Goal: Task Accomplishment & Management: Use online tool/utility

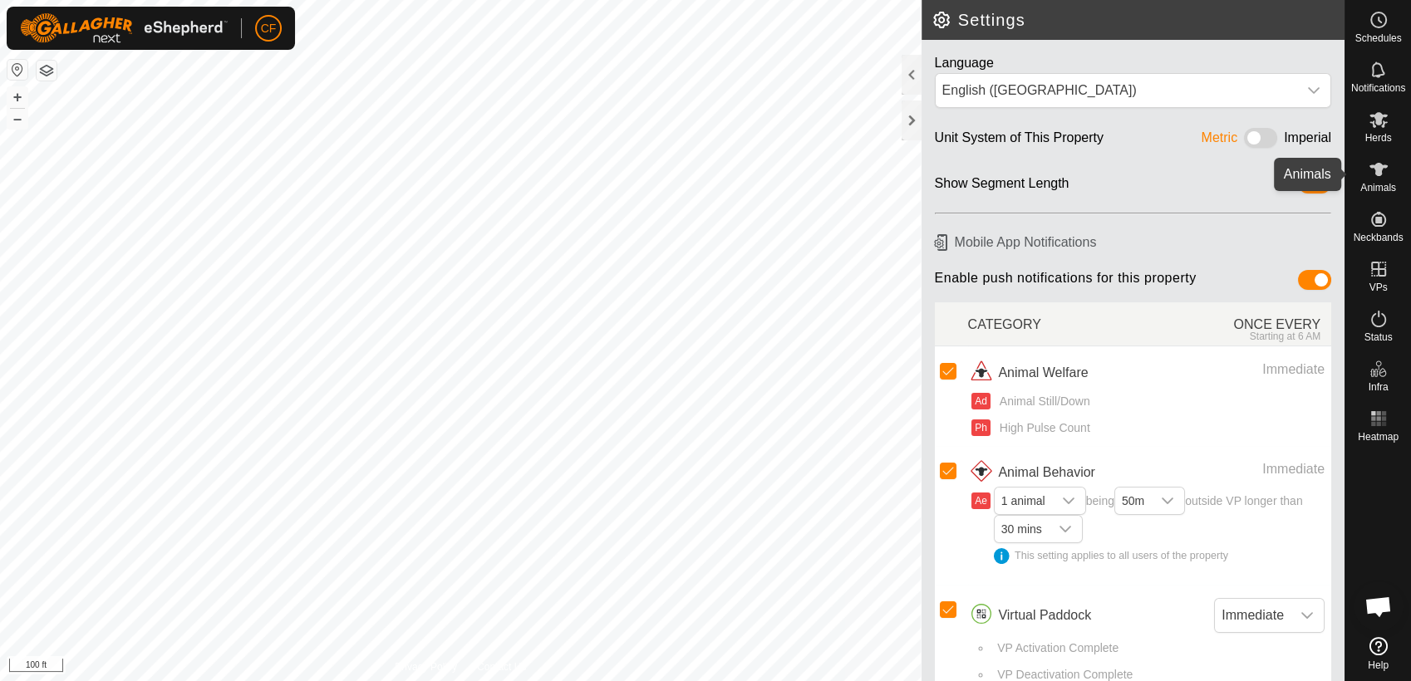
click at [1377, 171] on icon at bounding box center [1378, 169] width 18 height 13
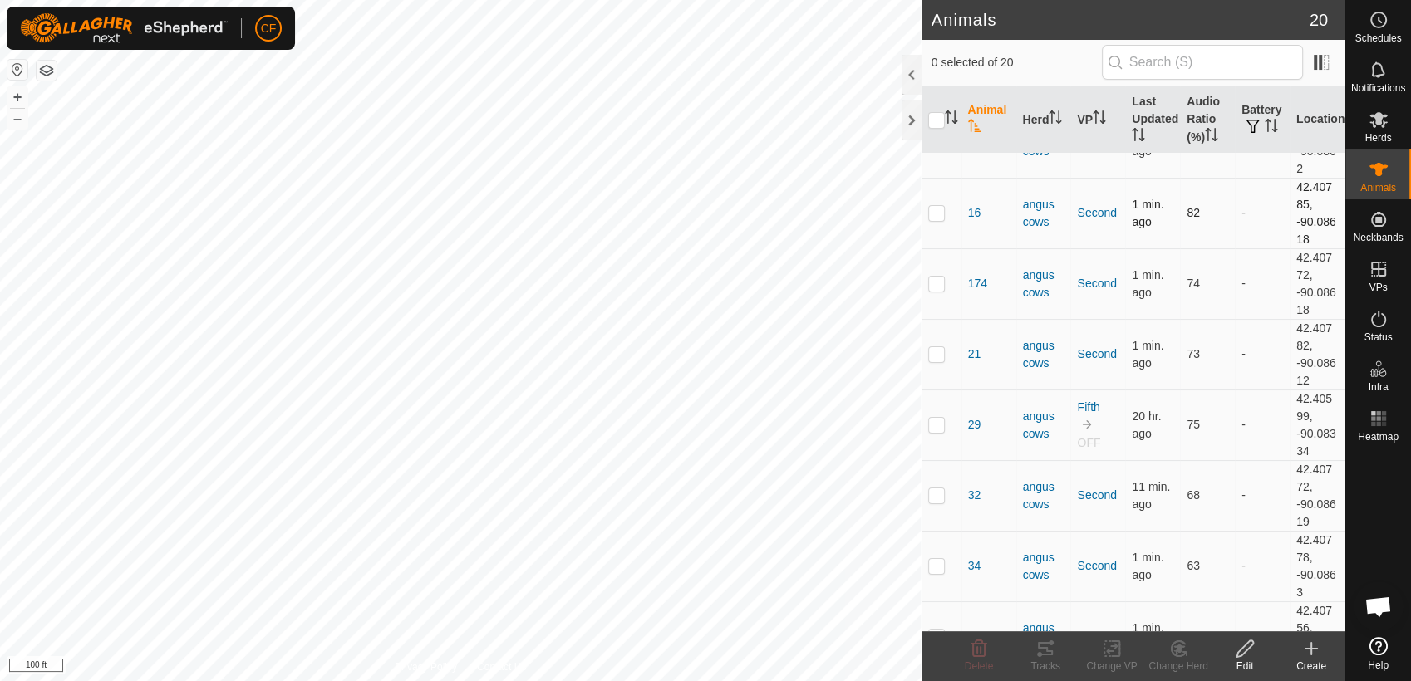
scroll to position [130, 0]
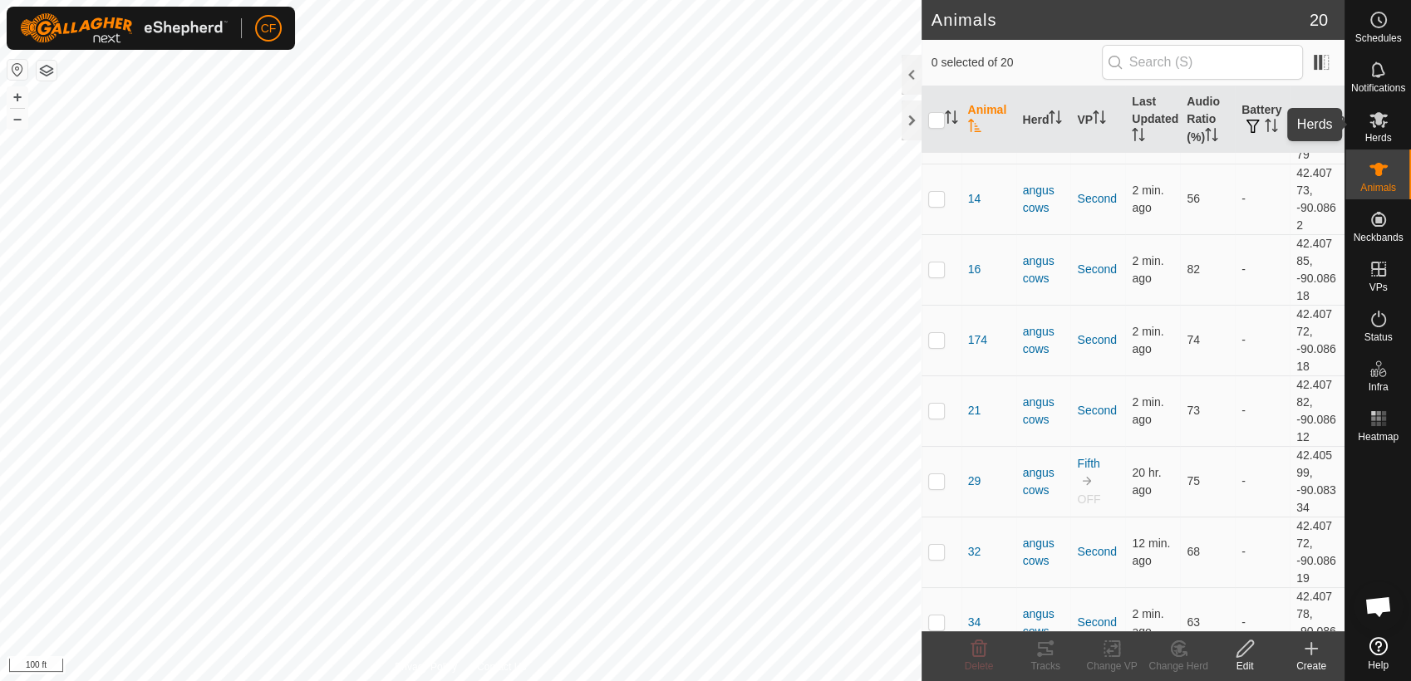
click at [1376, 133] on span "Herds" at bounding box center [1377, 138] width 27 height 10
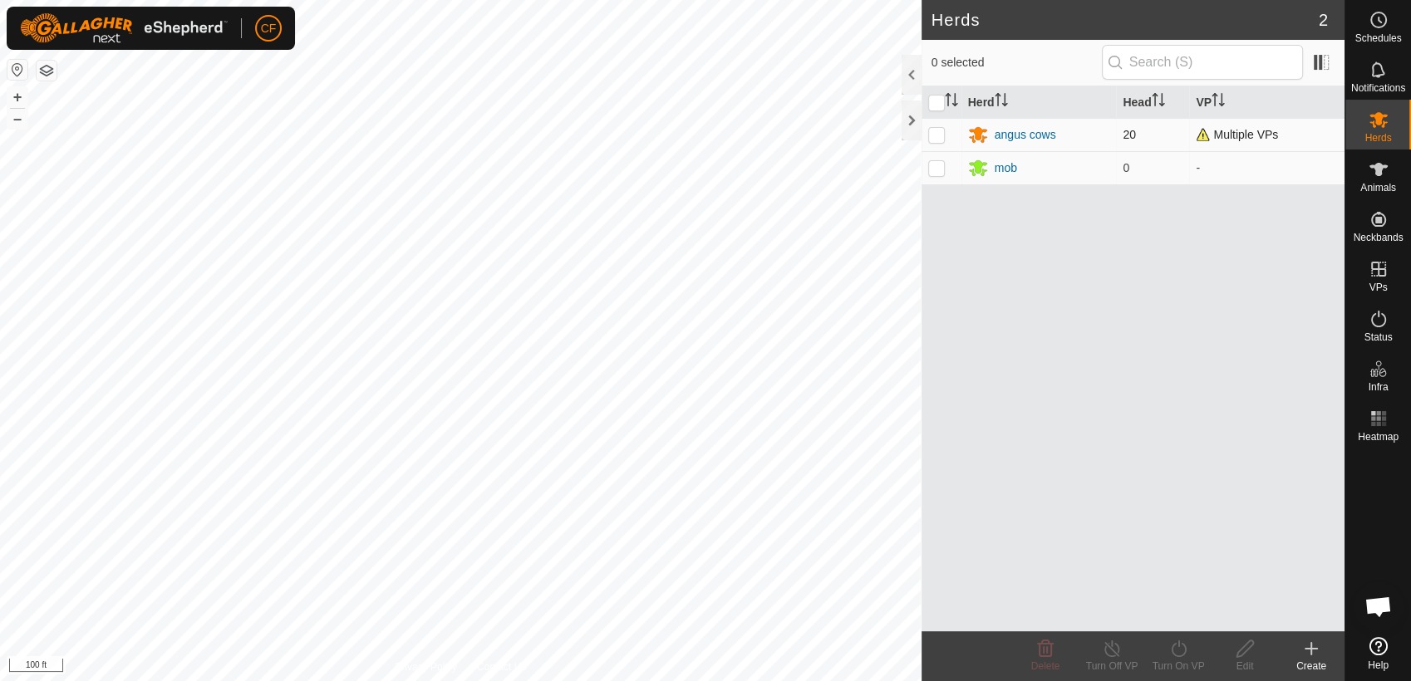
click at [935, 135] on p-checkbox at bounding box center [936, 134] width 17 height 13
checkbox input "true"
click at [1177, 653] on icon at bounding box center [1178, 649] width 21 height 20
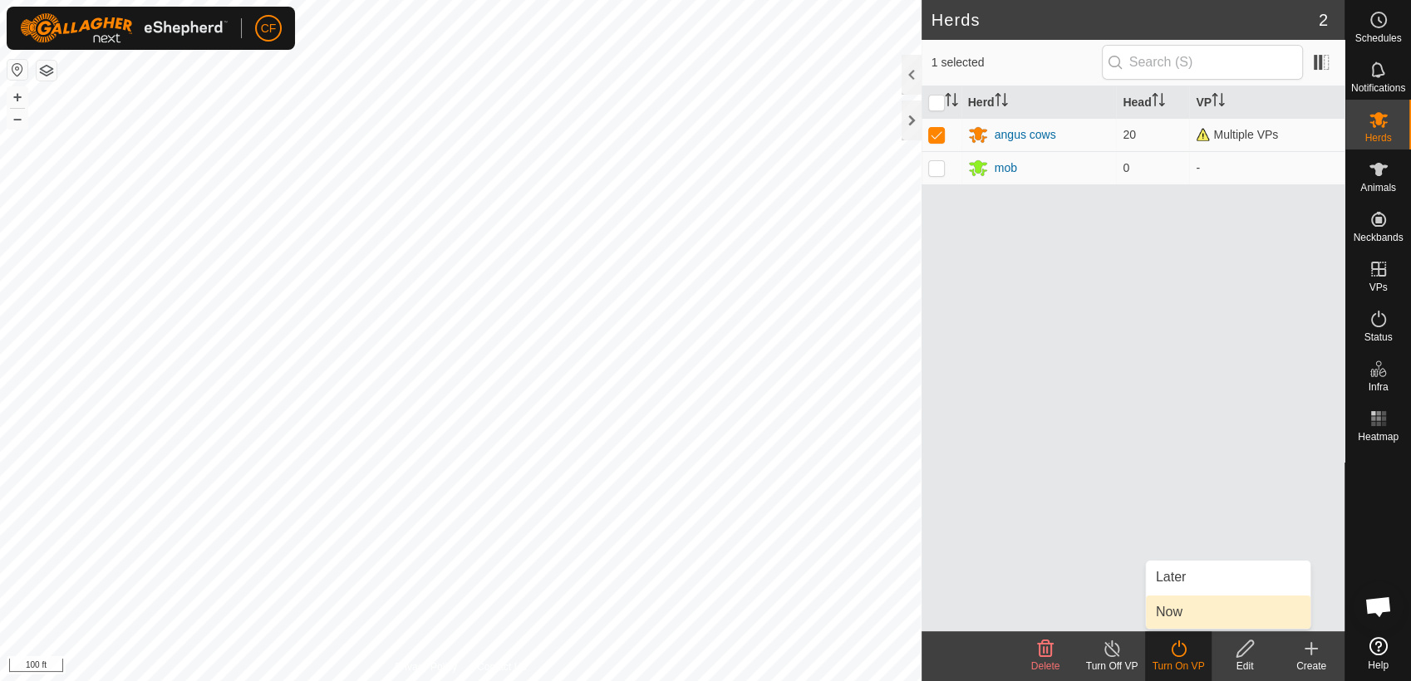
click at [1167, 619] on link "Now" at bounding box center [1228, 612] width 164 height 33
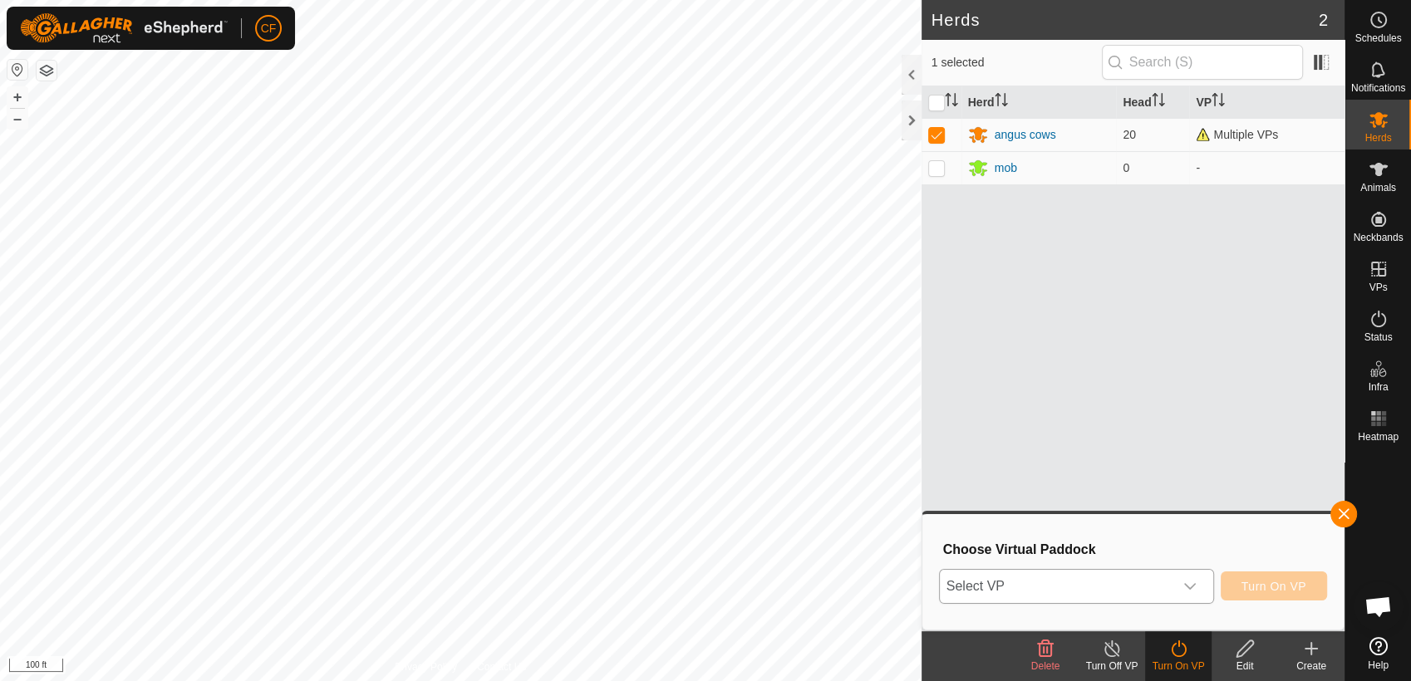
click at [1103, 591] on span "Select VP" at bounding box center [1056, 586] width 233 height 33
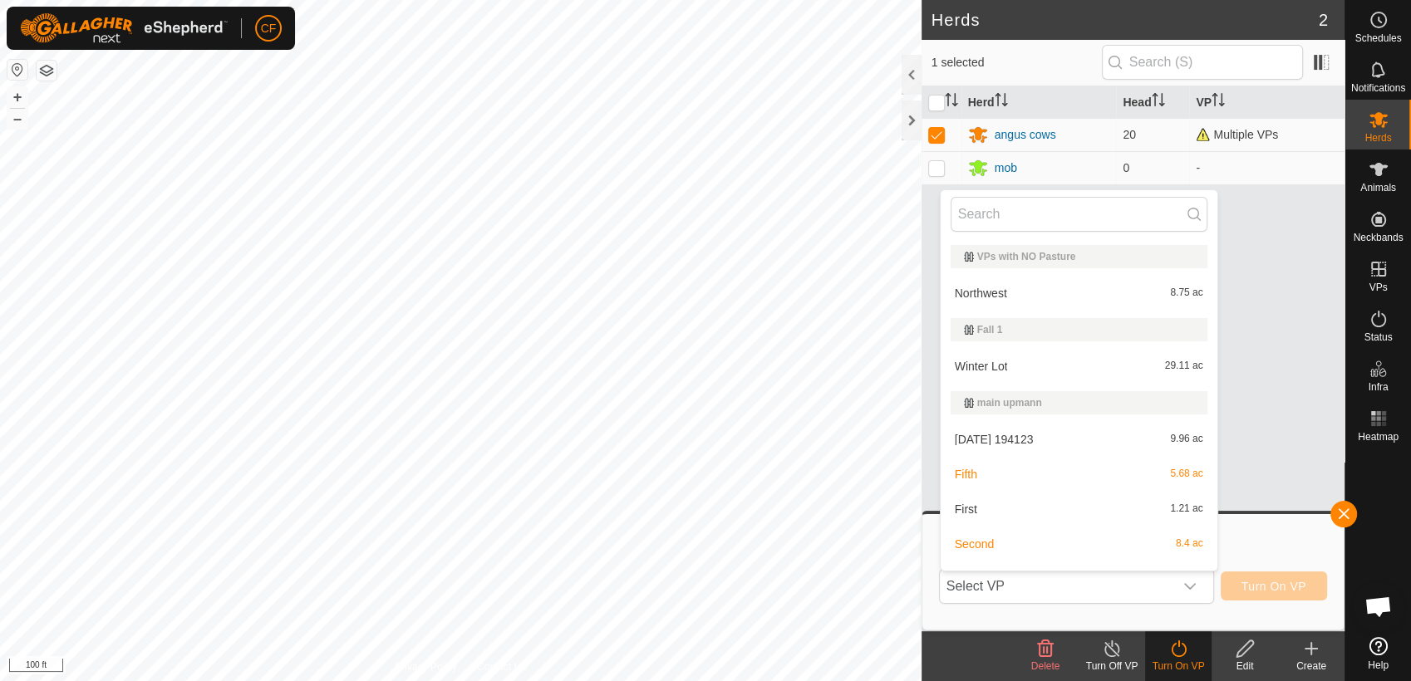
click at [1285, 292] on div "Herd Head [PERSON_NAME] cows 20 Multiple VPs mob 0 -" at bounding box center [1132, 358] width 423 height 545
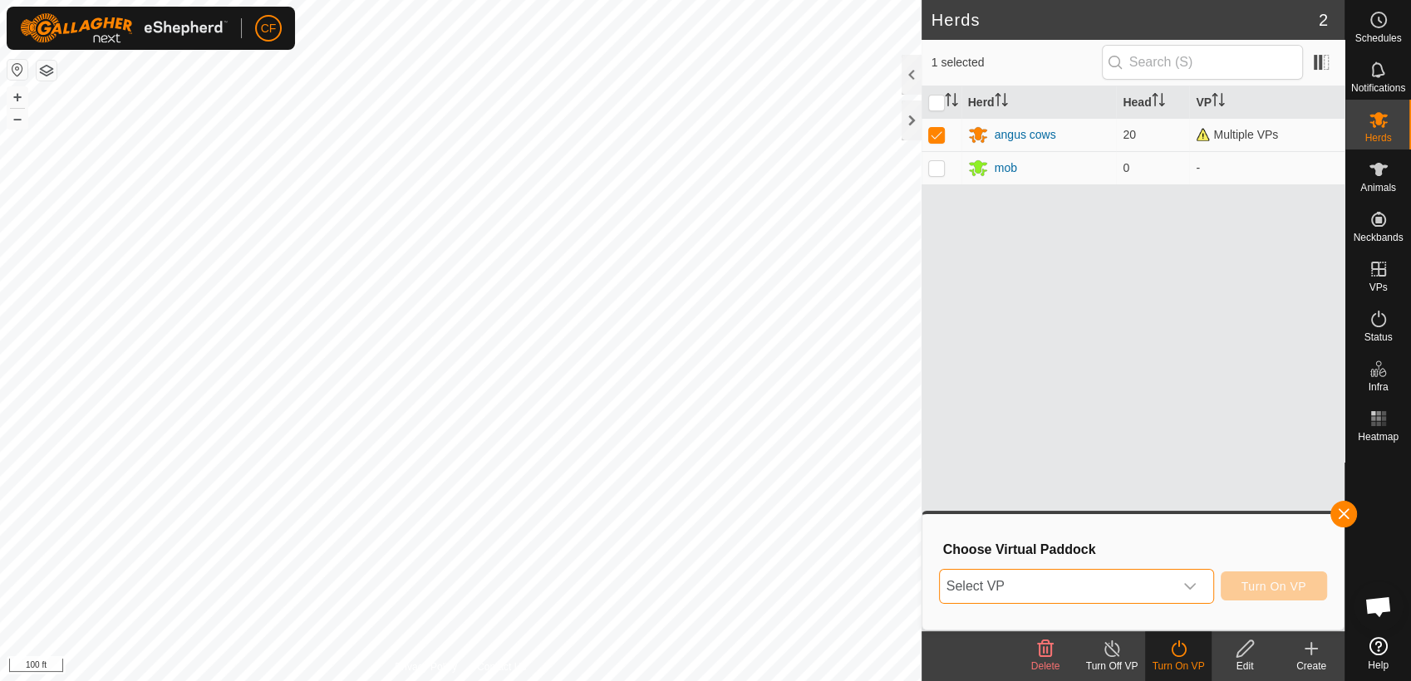
click at [1064, 573] on span "Select VP" at bounding box center [1056, 586] width 233 height 33
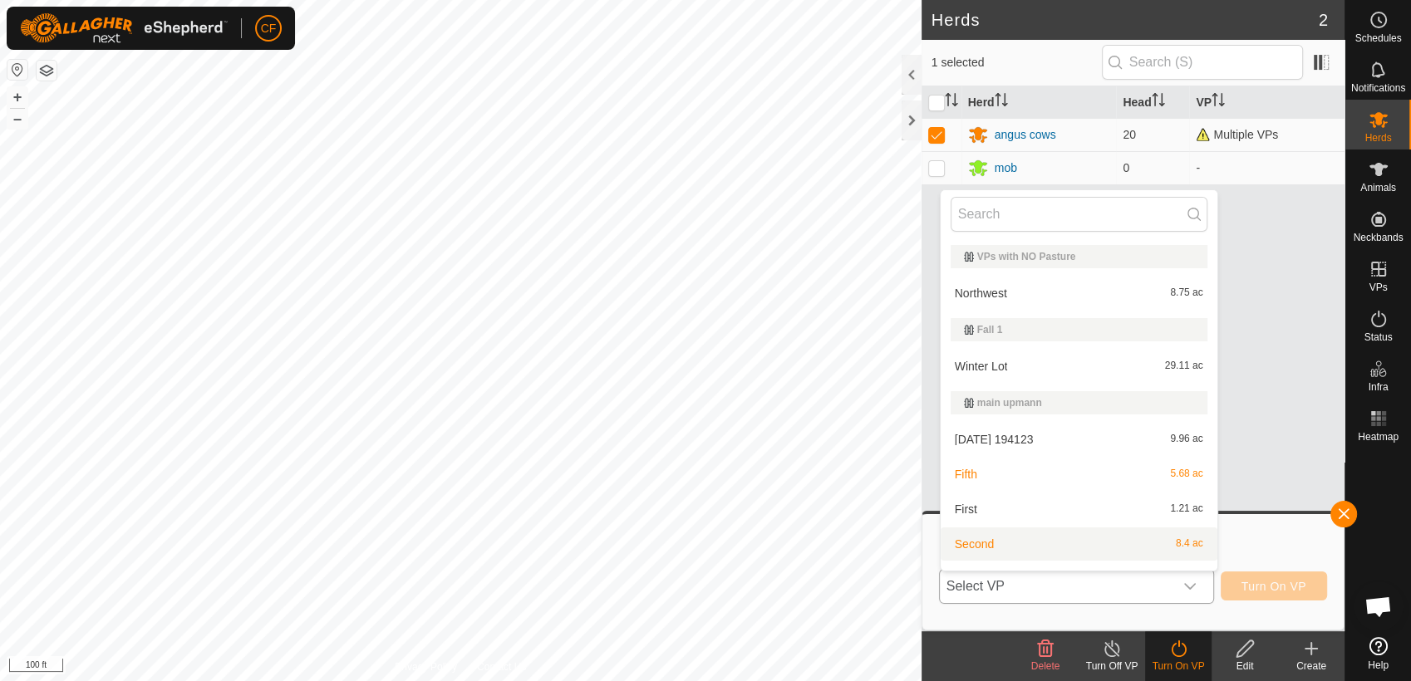
scroll to position [25, 0]
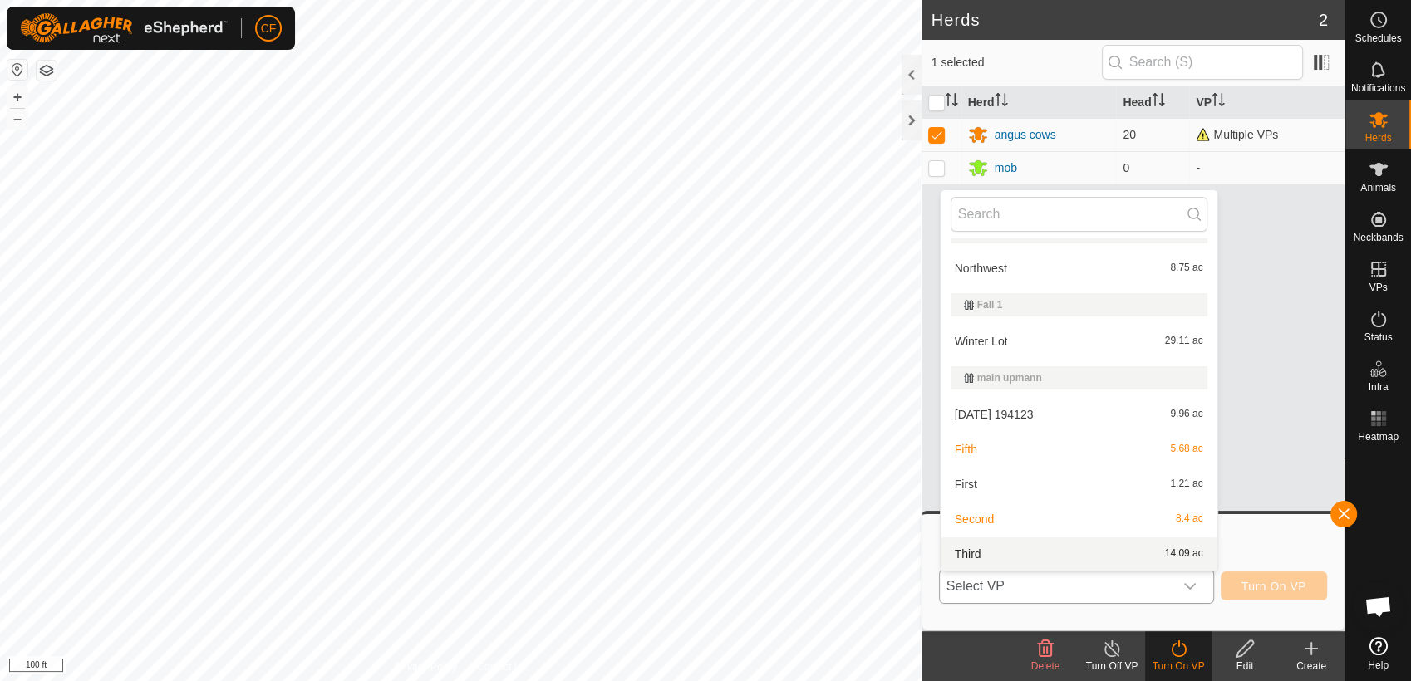
click at [966, 548] on li "Third 14.09 ac" at bounding box center [1078, 554] width 277 height 33
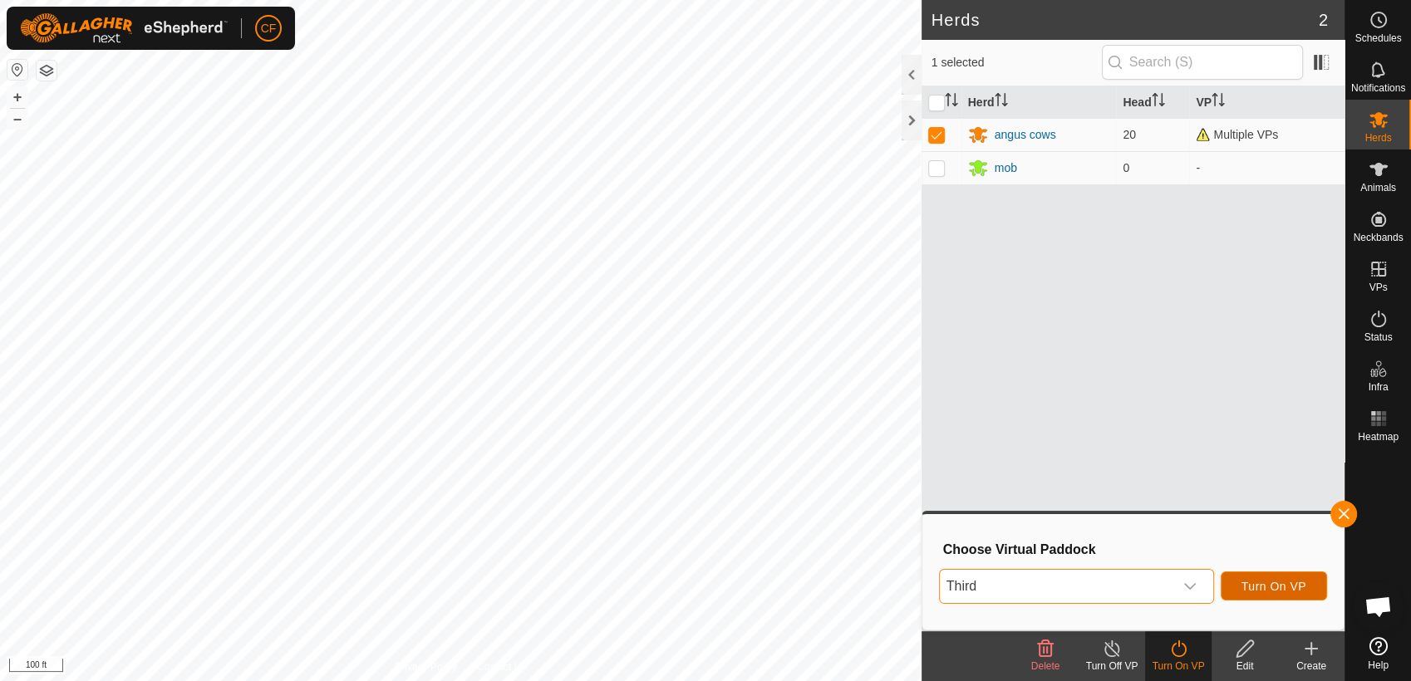
click at [1264, 584] on span "Turn On VP" at bounding box center [1273, 586] width 65 height 13
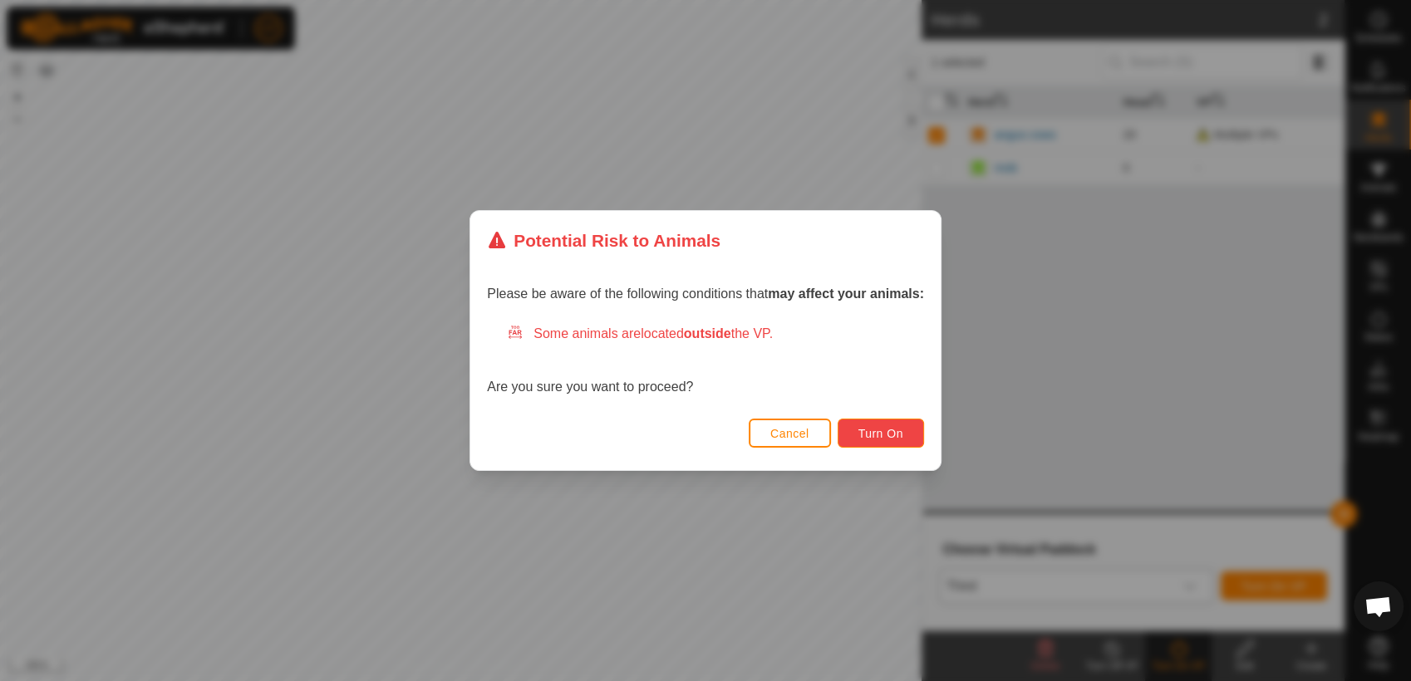
click at [873, 427] on span "Turn On" at bounding box center [880, 433] width 45 height 13
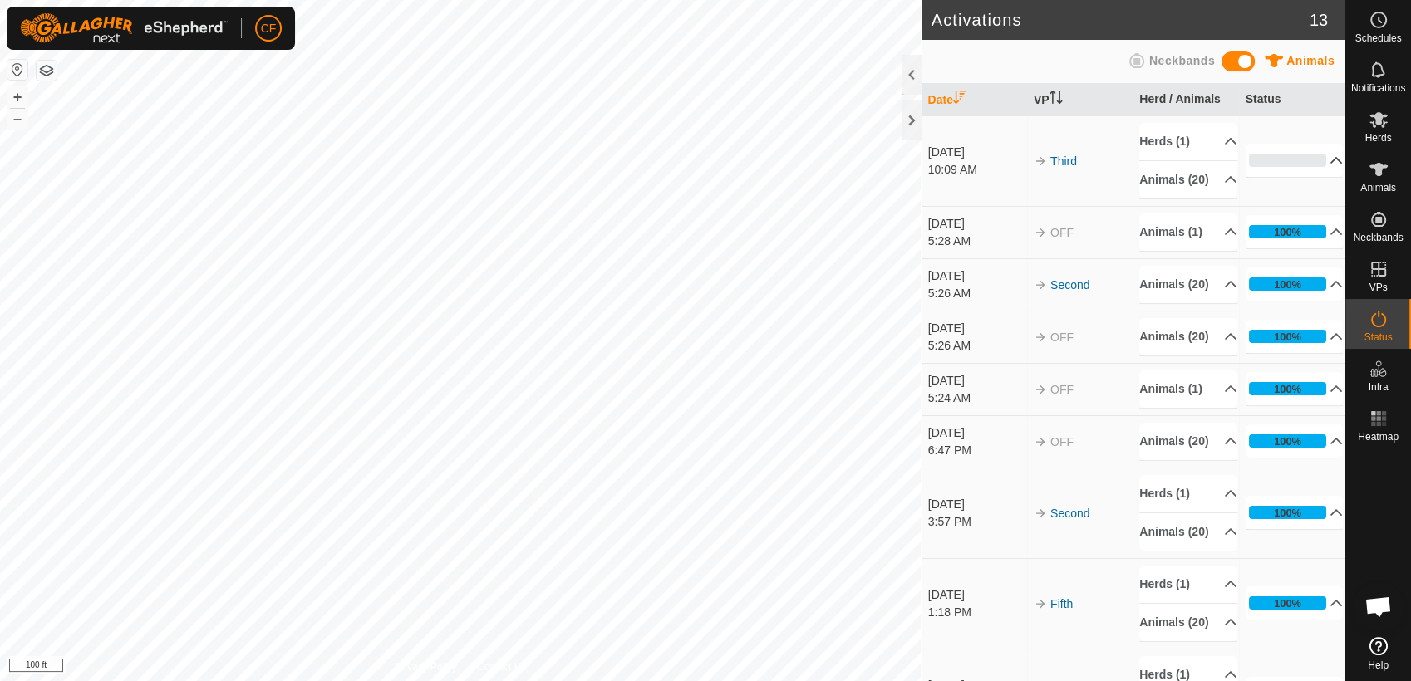
click at [1314, 168] on p-accordion-header "0%" at bounding box center [1294, 160] width 98 height 33
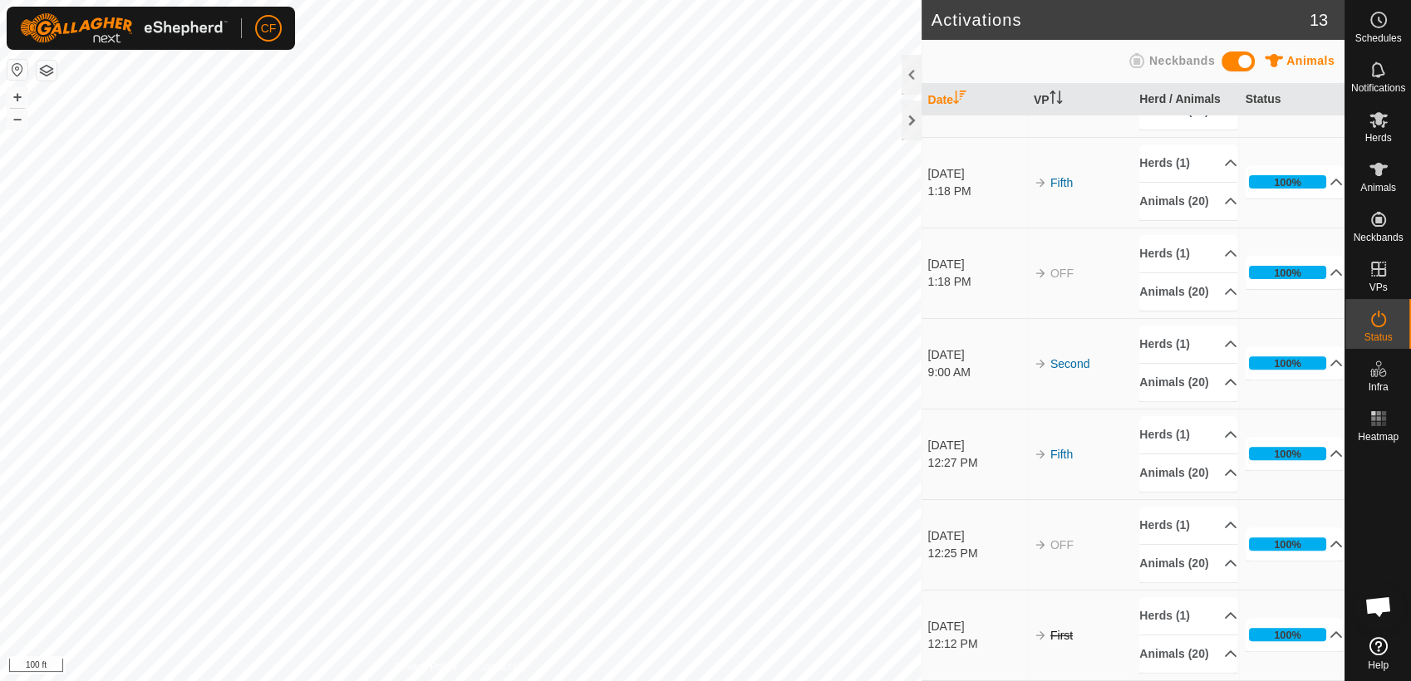
scroll to position [744, 0]
click at [1375, 127] on icon at bounding box center [1378, 120] width 20 height 20
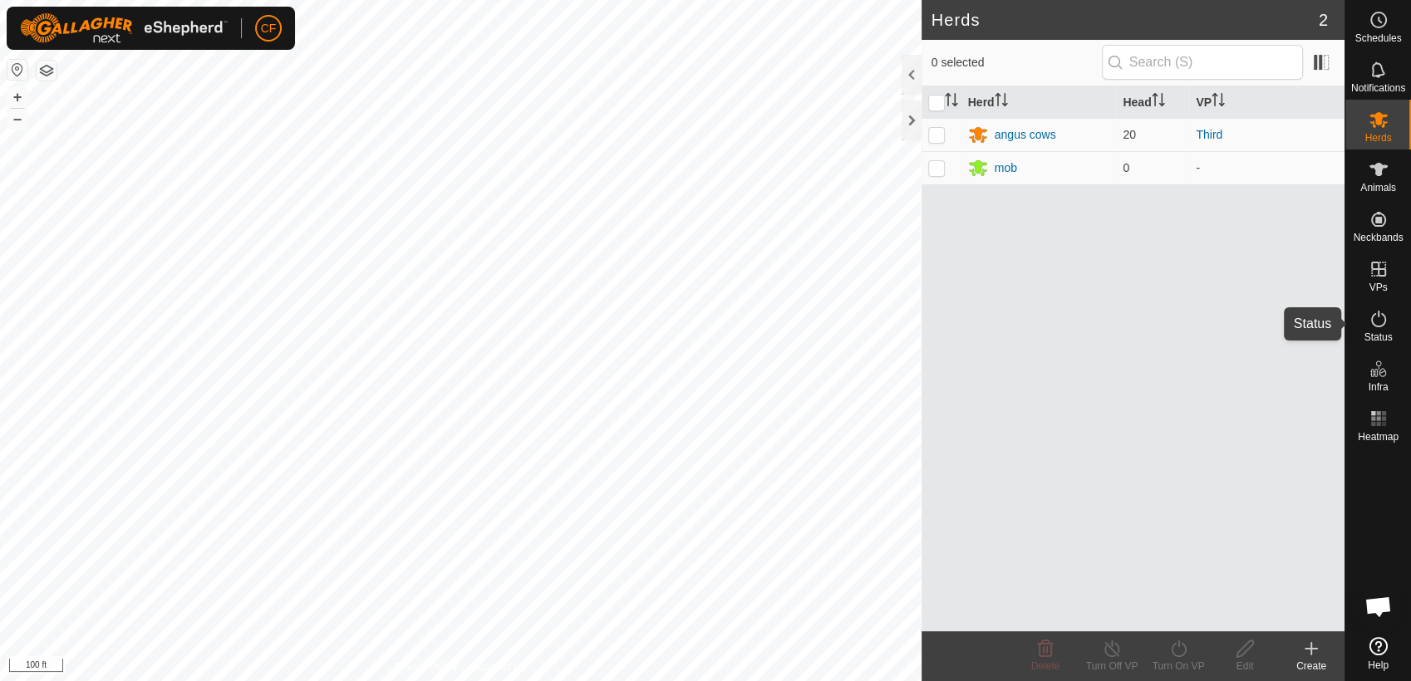
click at [1369, 335] on span "Status" at bounding box center [1377, 337] width 28 height 10
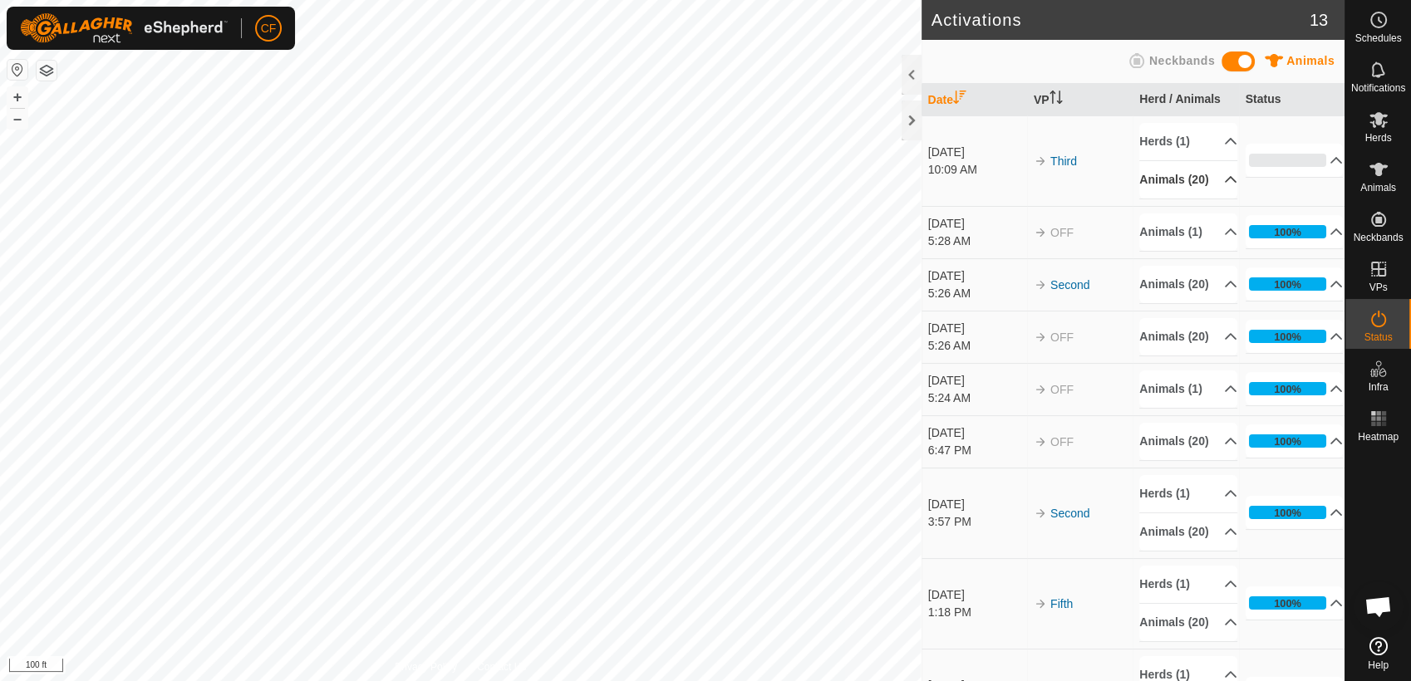
click at [1210, 186] on p-accordion-header "Animals (20)" at bounding box center [1188, 179] width 98 height 37
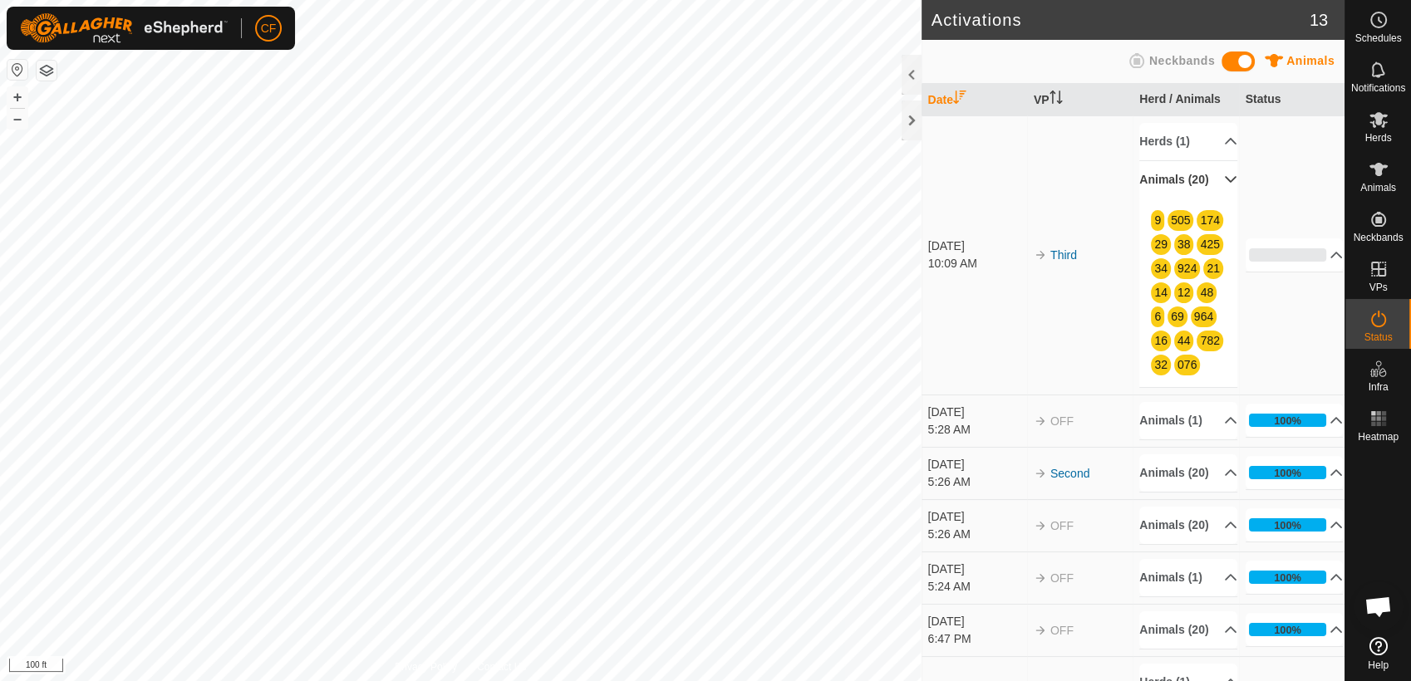
click at [1039, 34] on header "Activations 13" at bounding box center [1132, 20] width 423 height 40
click at [1368, 169] on icon at bounding box center [1378, 170] width 20 height 20
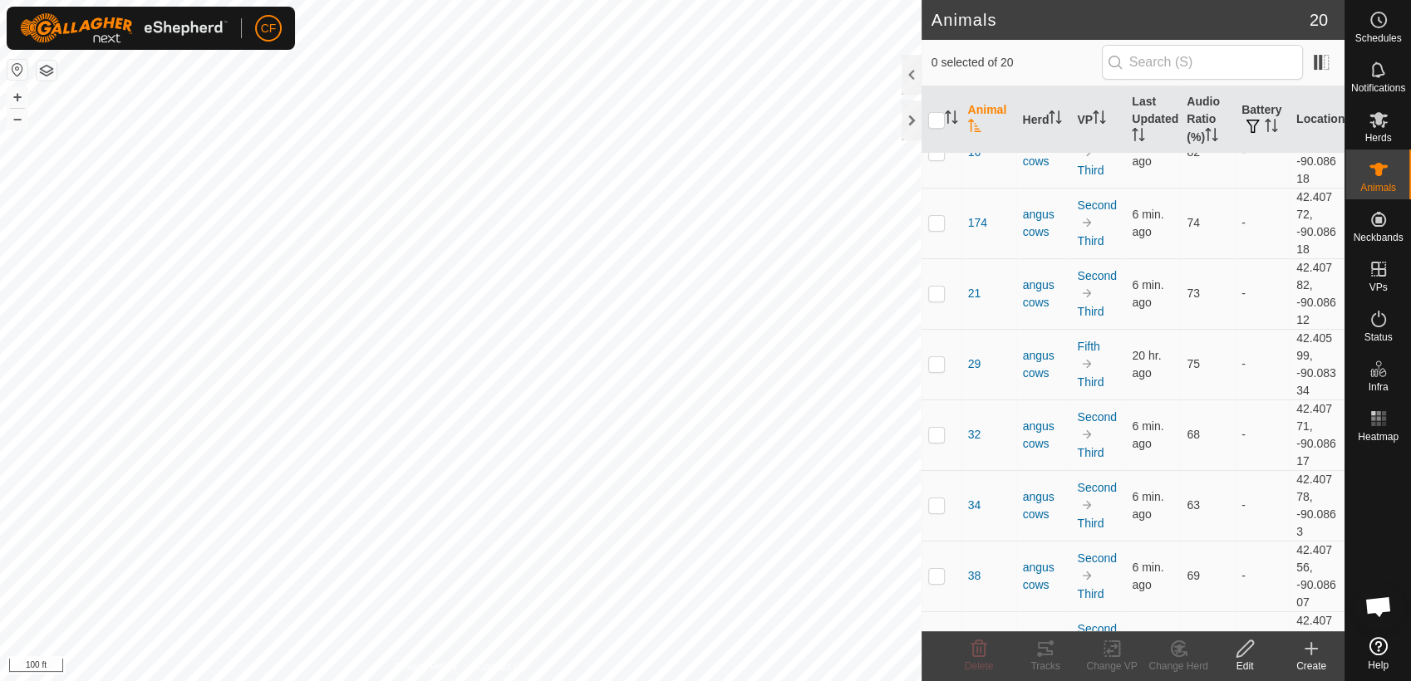
scroll to position [192, 0]
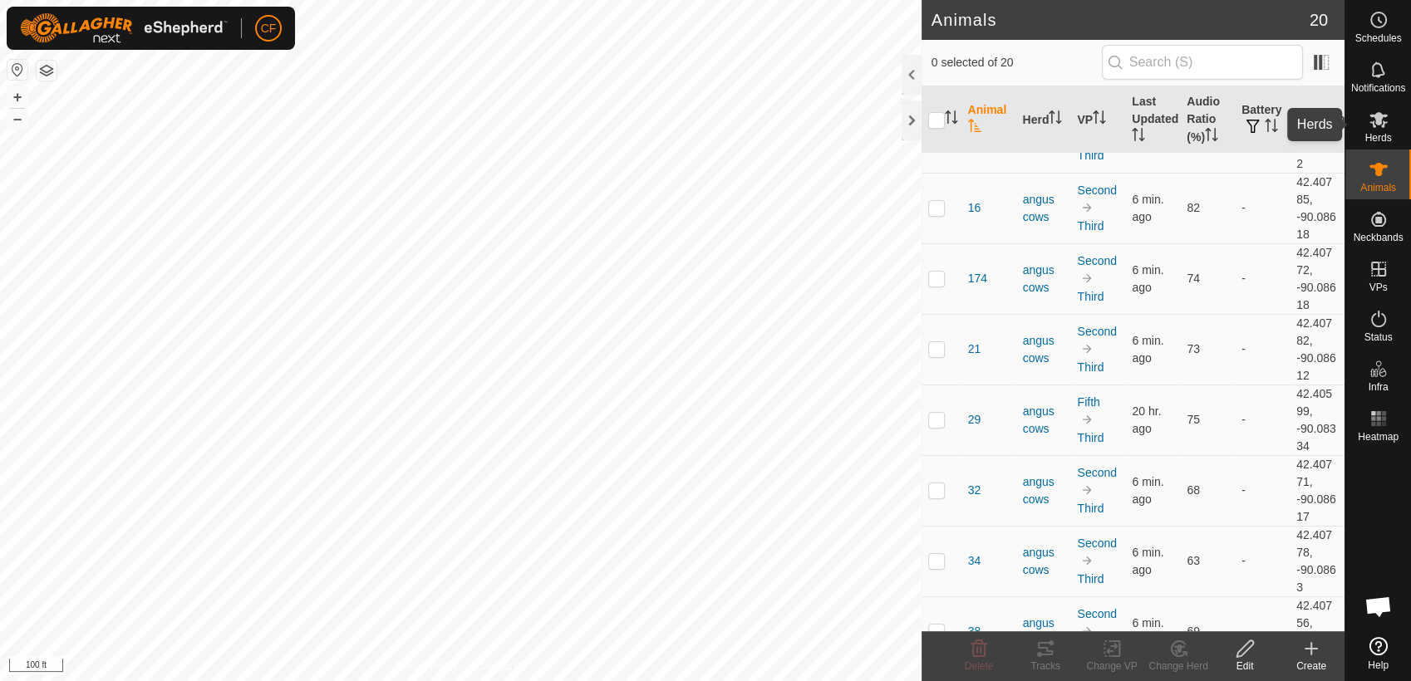
click at [1379, 125] on icon at bounding box center [1378, 120] width 20 height 20
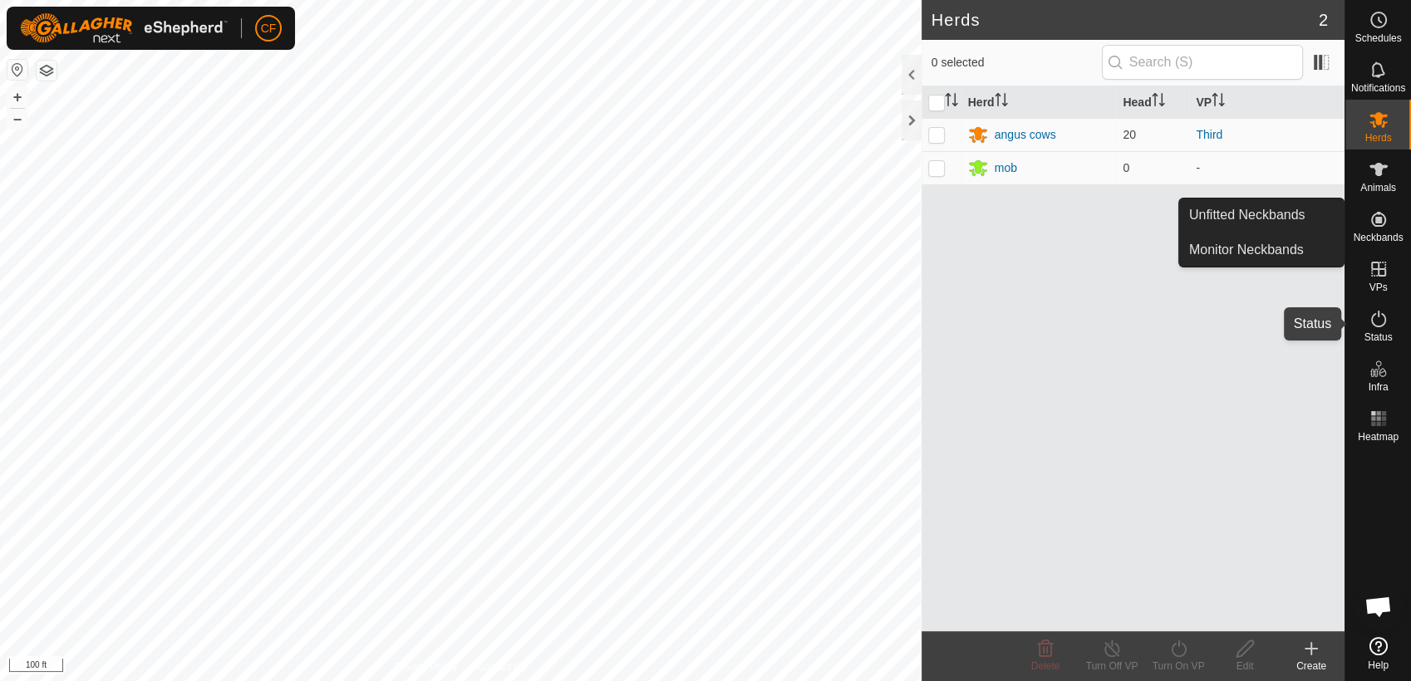
click at [1375, 322] on icon at bounding box center [1378, 319] width 20 height 20
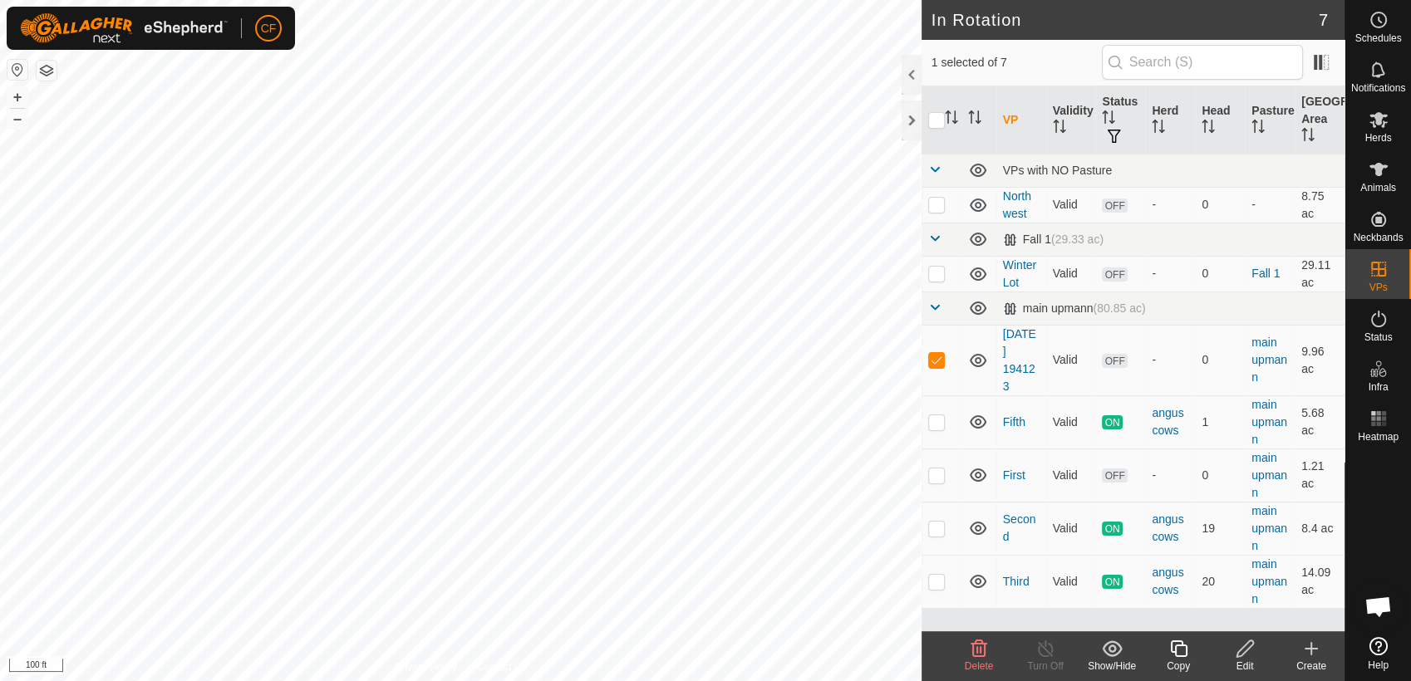
checkbox input "false"
checkbox input "true"
